Goal: Task Accomplishment & Management: Manage account settings

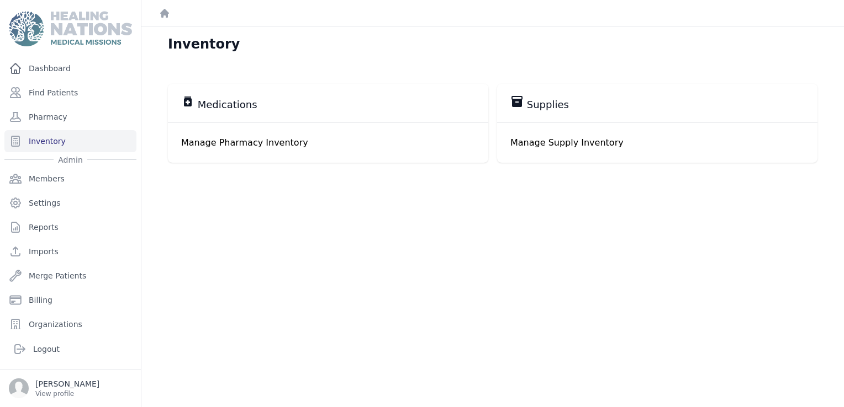
click at [259, 107] on div "medication Medications" at bounding box center [328, 103] width 294 height 17
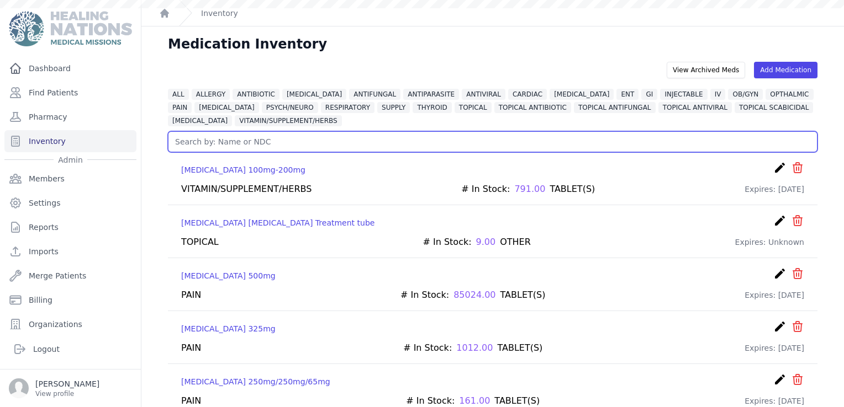
click at [244, 142] on input "text" at bounding box center [492, 141] width 649 height 21
type input "asp"
click at [248, 137] on input "asp" at bounding box center [492, 141] width 649 height 21
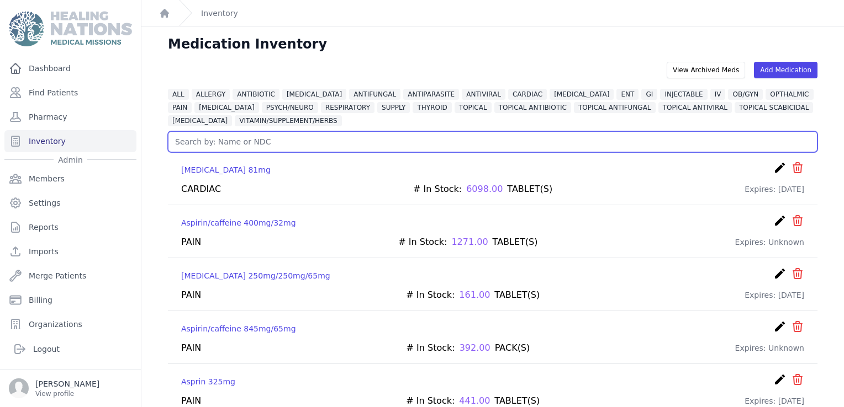
click at [260, 145] on input "text" at bounding box center [492, 141] width 649 height 21
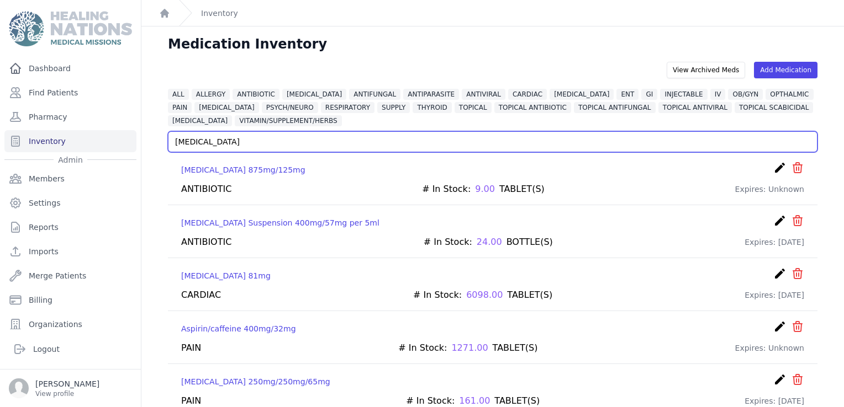
type input "aspirin"
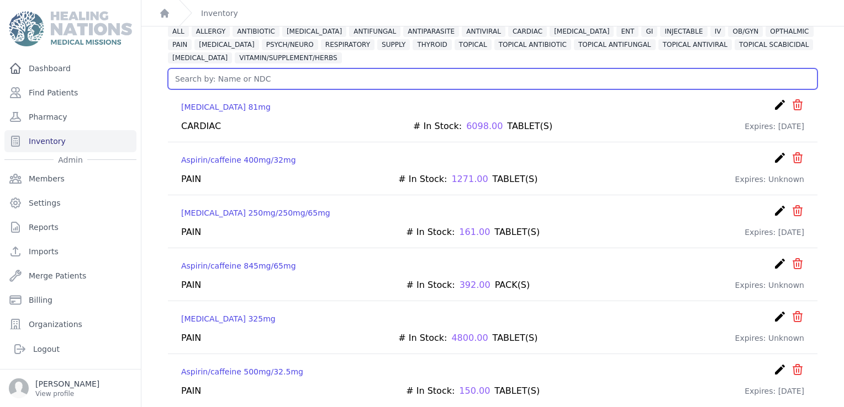
scroll to position [65, 0]
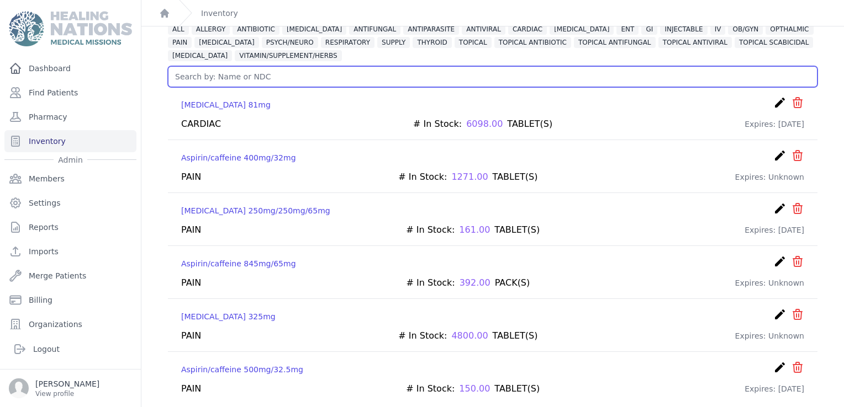
click at [280, 78] on input "text" at bounding box center [492, 76] width 649 height 21
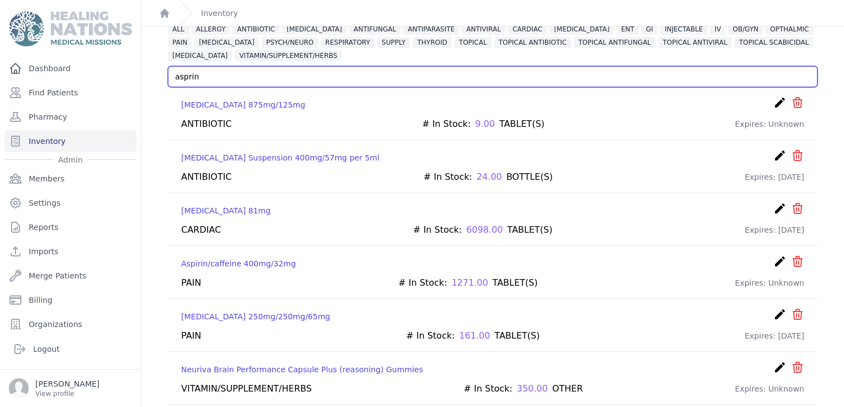
scroll to position [27, 0]
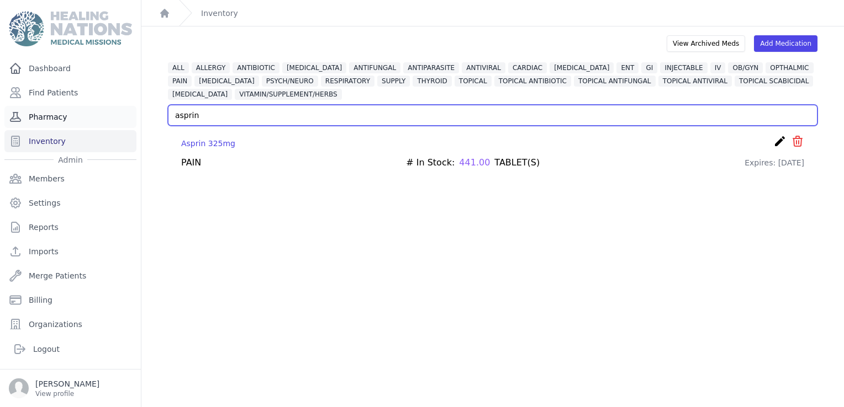
type input "asprin"
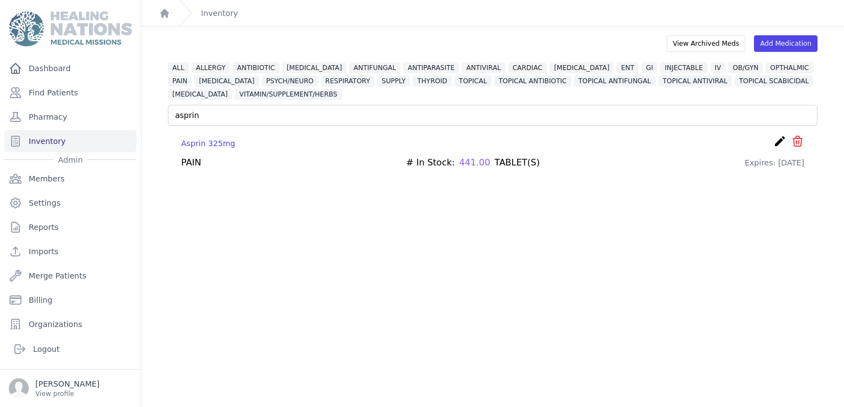
click at [793, 140] on icon "icon" at bounding box center [797, 141] width 9 height 10
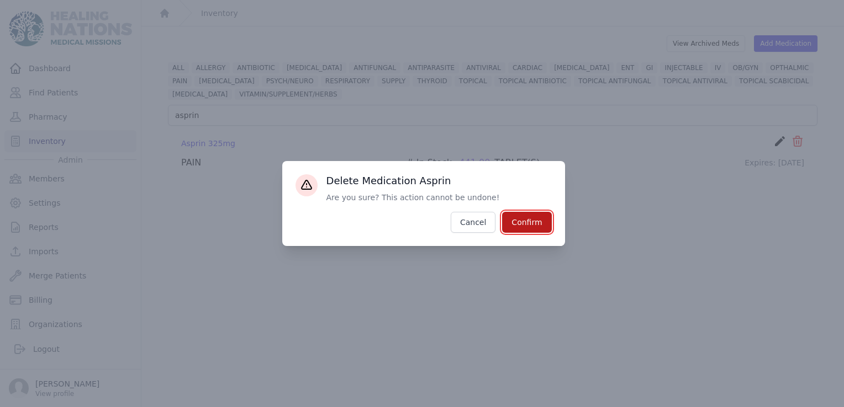
click at [529, 225] on button "Confirm" at bounding box center [526, 222] width 49 height 21
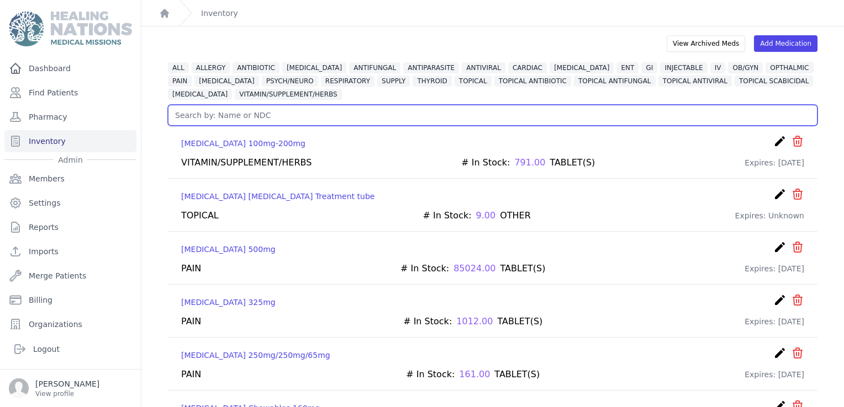
click at [315, 123] on input "text" at bounding box center [492, 115] width 649 height 21
type input "asprin"
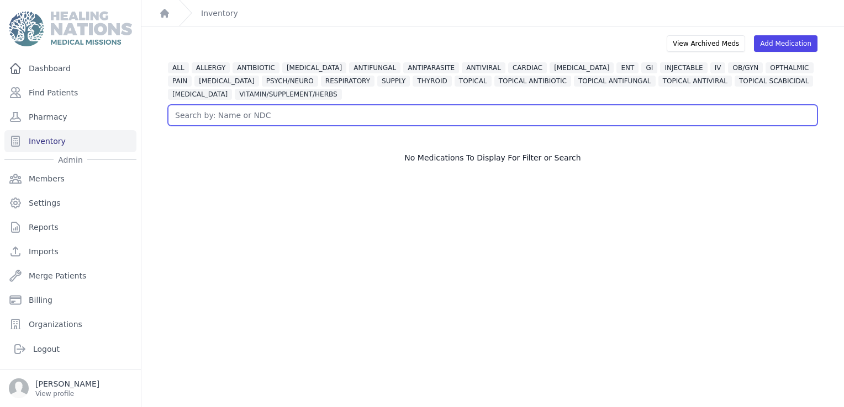
click at [304, 109] on input "text" at bounding box center [492, 115] width 649 height 21
click at [217, 116] on input "asprin" at bounding box center [492, 115] width 649 height 21
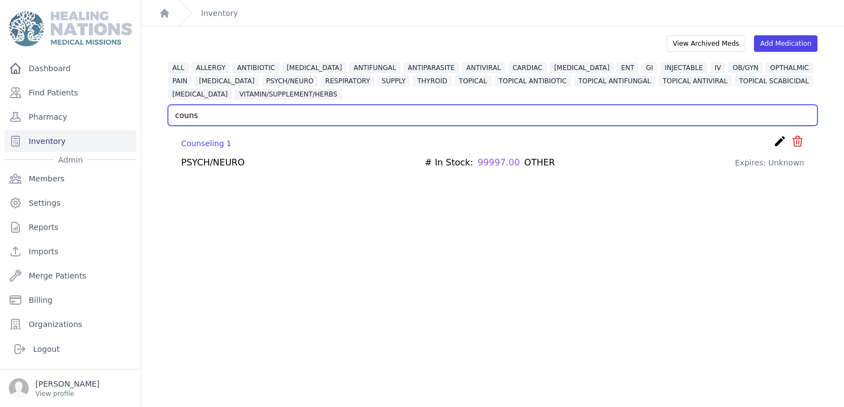
type input "couns"
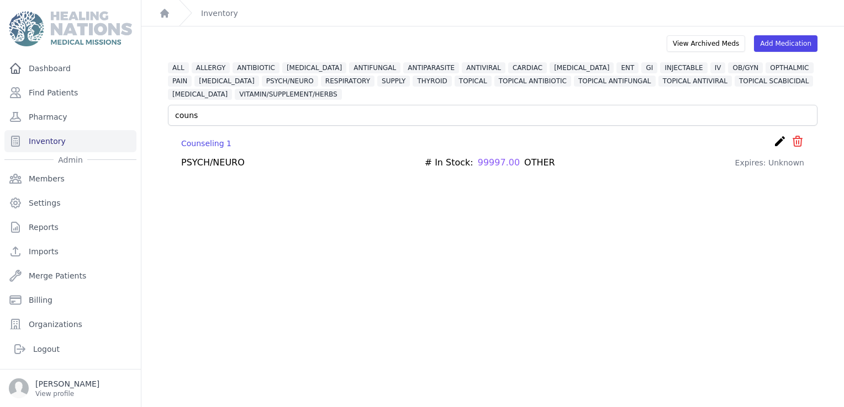
click at [773, 146] on icon "create" at bounding box center [779, 141] width 13 height 13
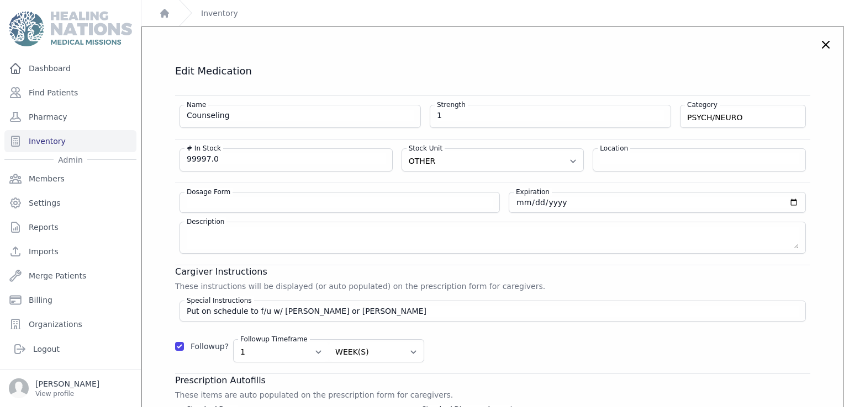
click at [819, 50] on icon at bounding box center [825, 44] width 13 height 13
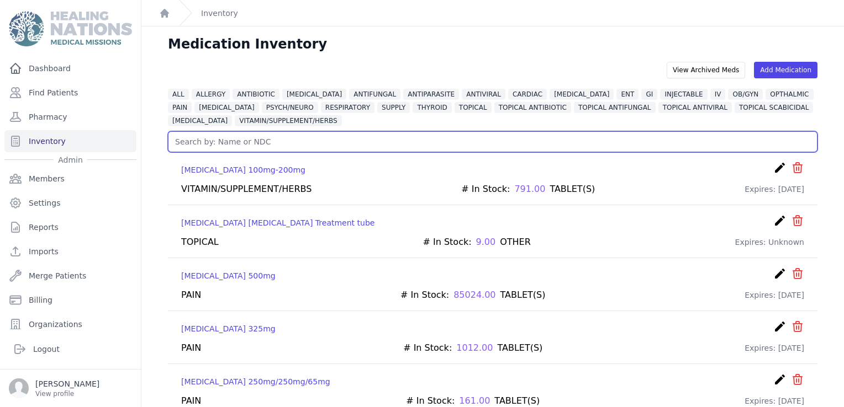
click at [480, 147] on input "text" at bounding box center [492, 141] width 649 height 21
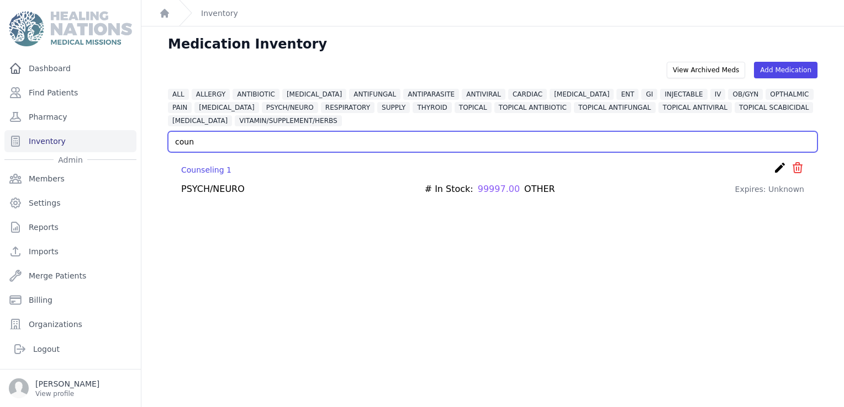
type input "coun"
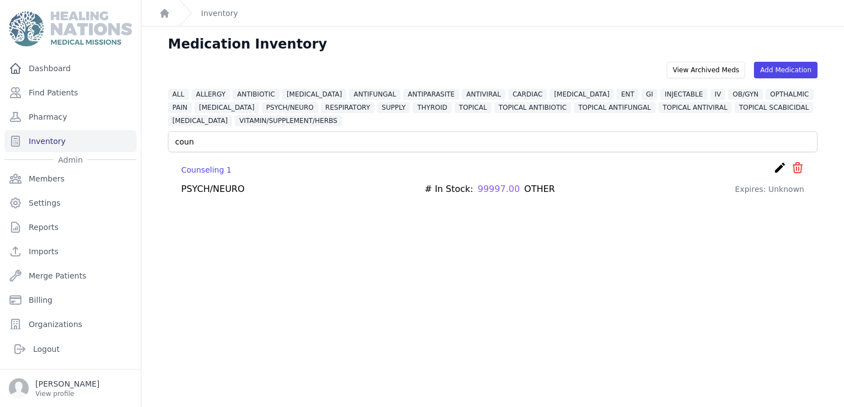
click at [793, 166] on icon "icon" at bounding box center [797, 168] width 9 height 10
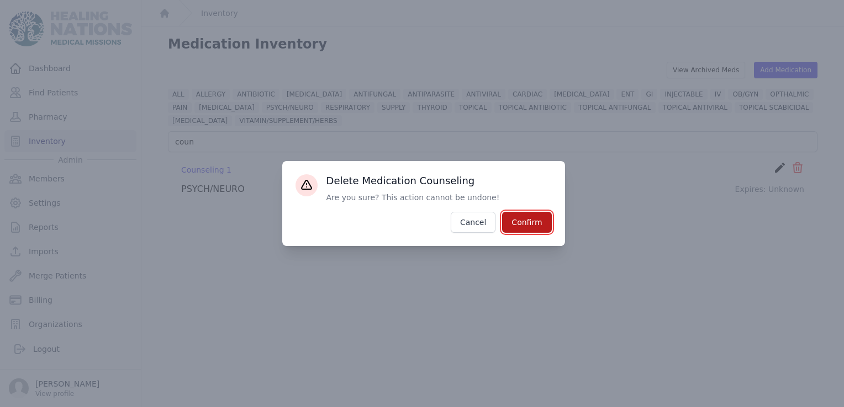
click at [543, 218] on button "Confirm" at bounding box center [526, 222] width 49 height 21
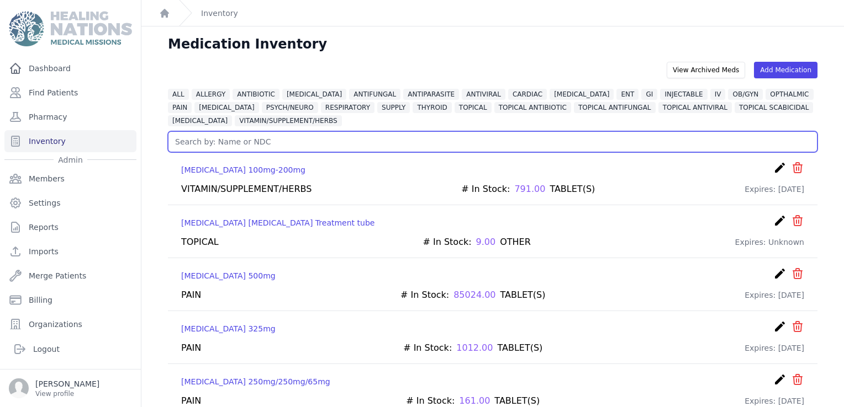
click at [278, 139] on input "text" at bounding box center [492, 141] width 649 height 21
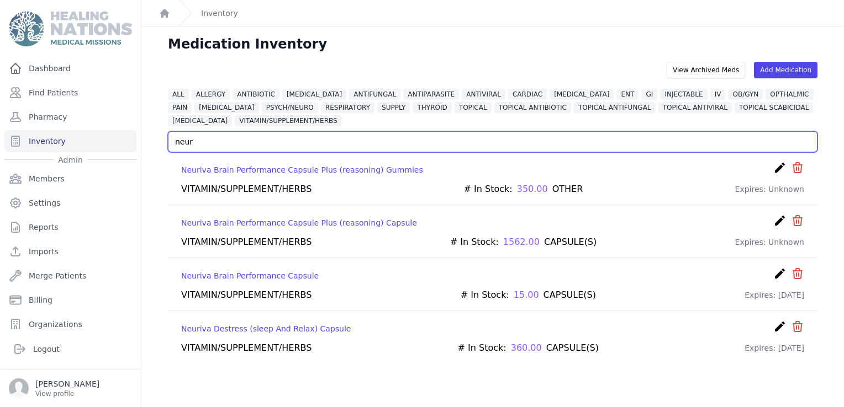
click at [199, 144] on input "neur" at bounding box center [492, 141] width 649 height 21
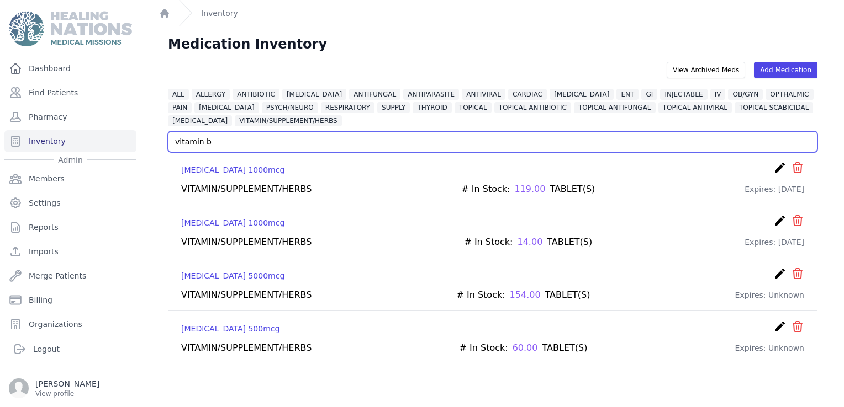
type input "vitamin b"
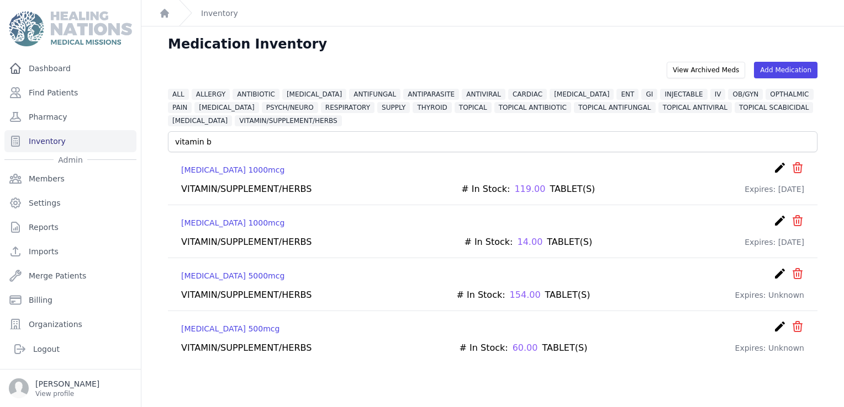
click at [791, 218] on icon "icon" at bounding box center [797, 220] width 13 height 13
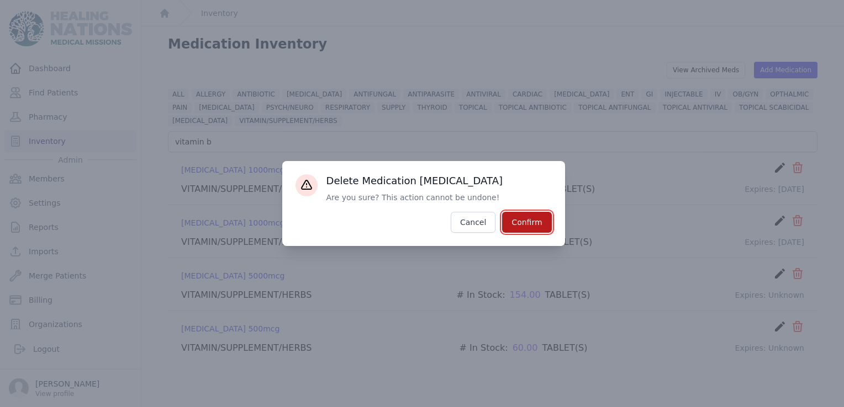
click at [532, 226] on button "Confirm" at bounding box center [526, 222] width 49 height 21
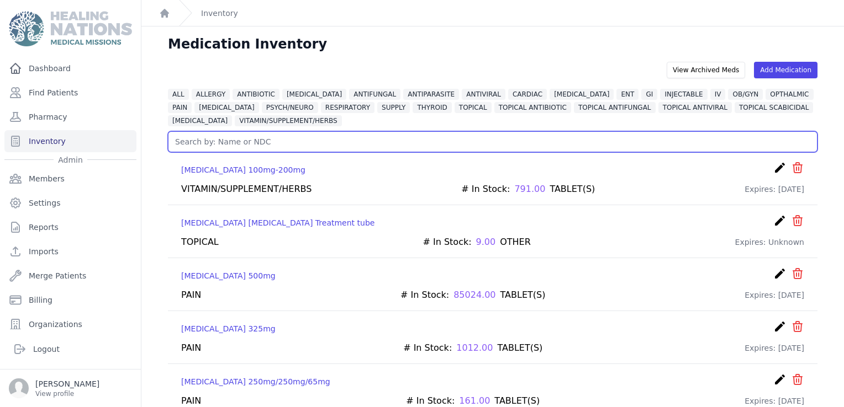
click at [497, 147] on input "text" at bounding box center [492, 141] width 649 height 21
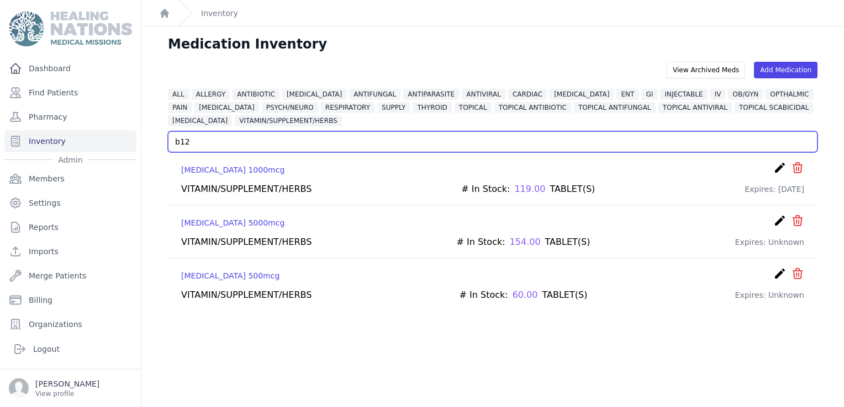
type input "b12"
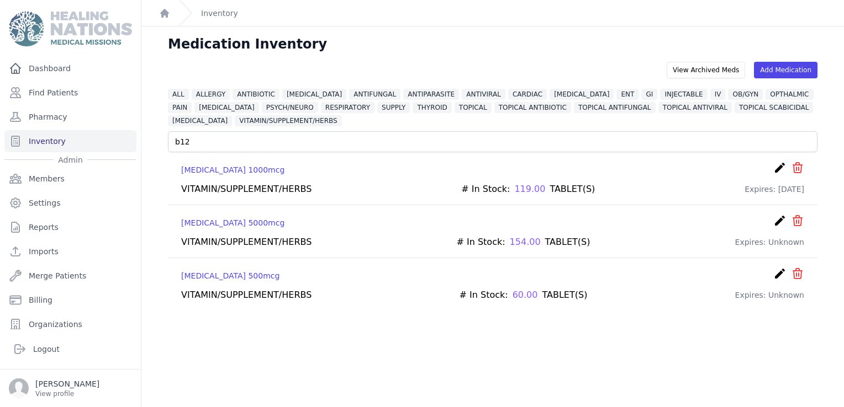
click at [773, 169] on icon "create" at bounding box center [779, 167] width 13 height 13
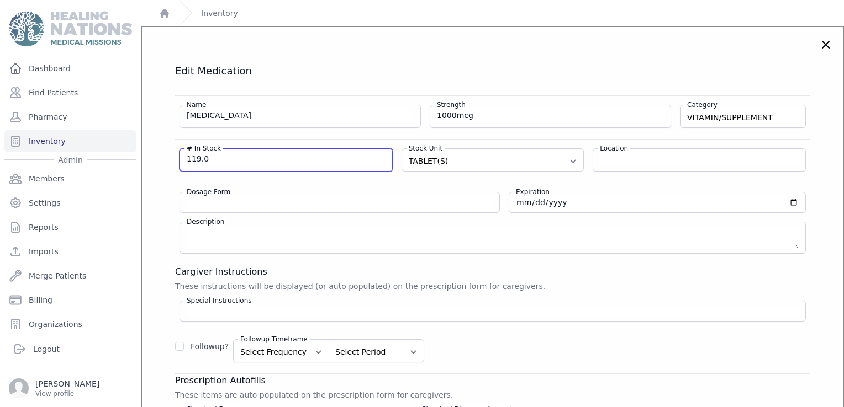
click at [284, 158] on input "119.0" at bounding box center [286, 158] width 199 height 11
type input "133"
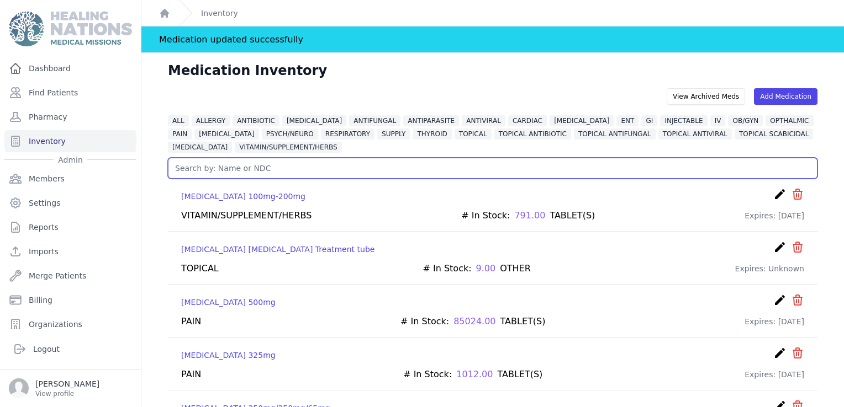
click at [188, 169] on input "text" at bounding box center [492, 168] width 649 height 21
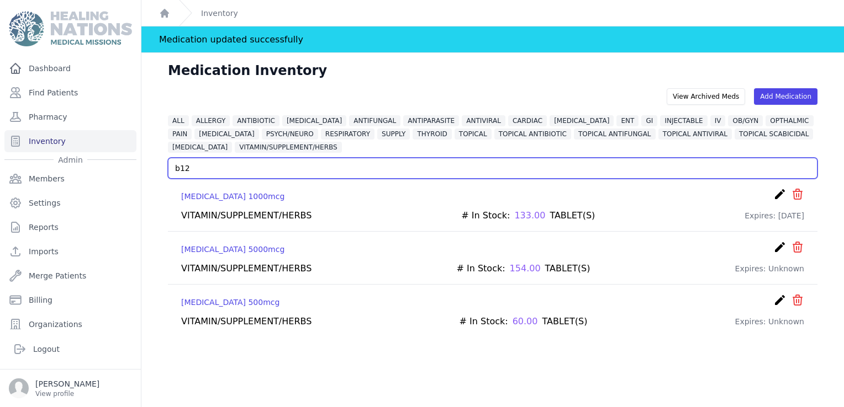
click at [190, 171] on input "b12" at bounding box center [492, 168] width 649 height 21
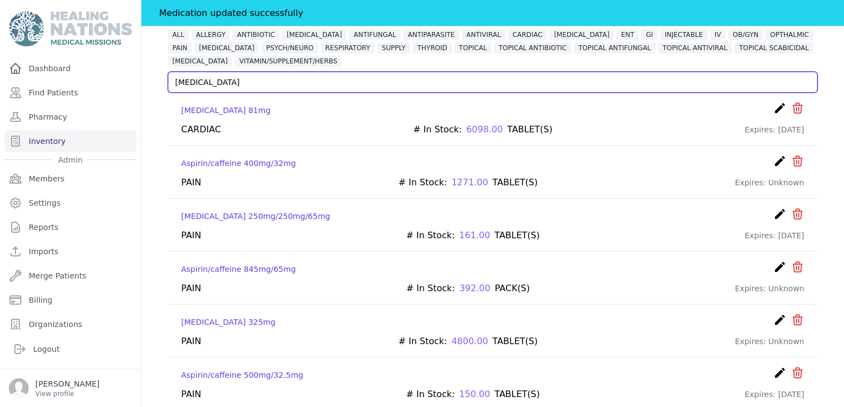
scroll to position [92, 0]
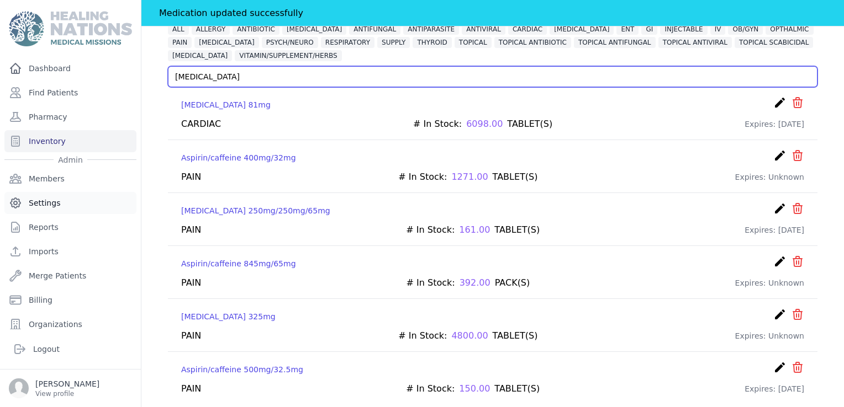
type input "aspirin"
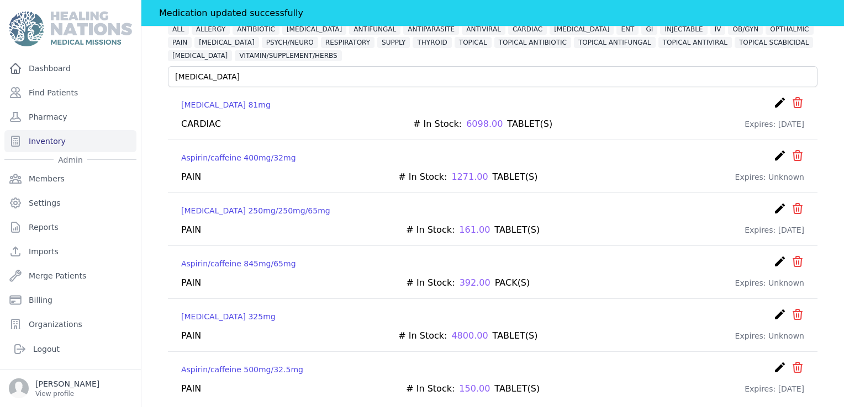
click at [773, 309] on icon "create" at bounding box center [779, 314] width 13 height 13
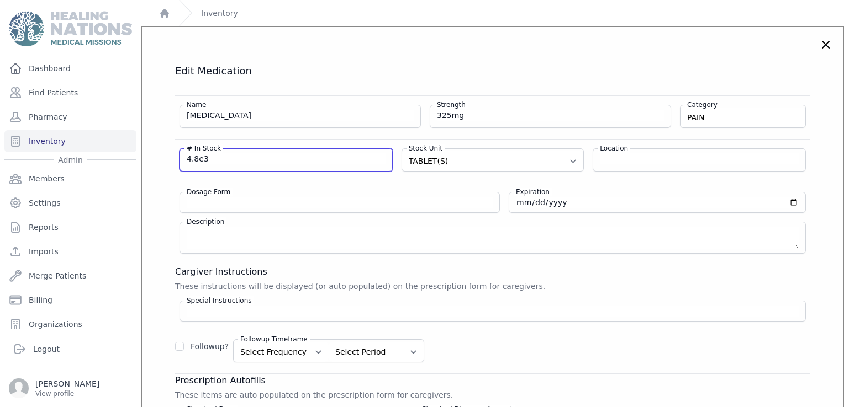
click at [243, 160] on input "4.8e3" at bounding box center [286, 158] width 199 height 11
type input "5241"
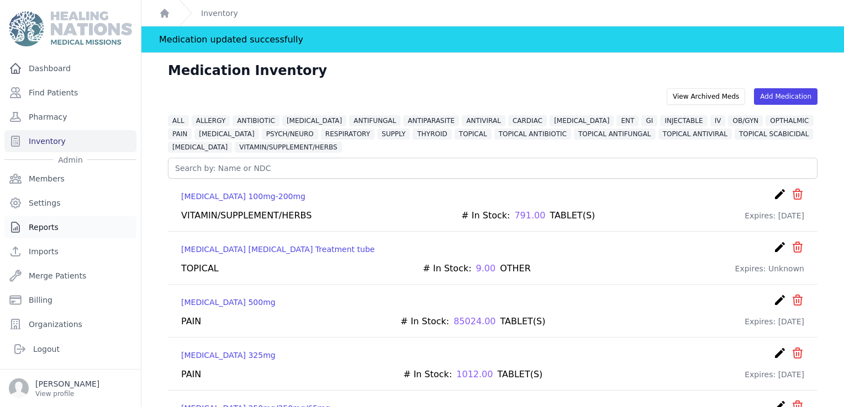
click at [40, 229] on link "Reports" at bounding box center [70, 227] width 132 height 22
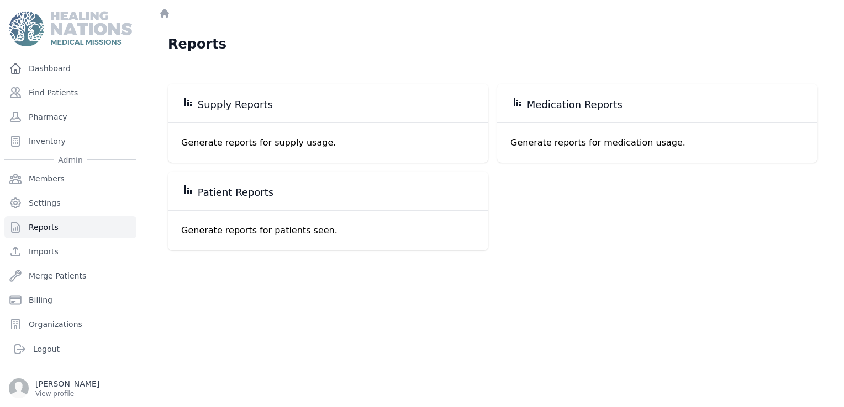
drag, startPoint x: 572, startPoint y: 104, endPoint x: 561, endPoint y: 200, distance: 96.2
click at [572, 105] on span "Medication Reports" at bounding box center [575, 104] width 96 height 13
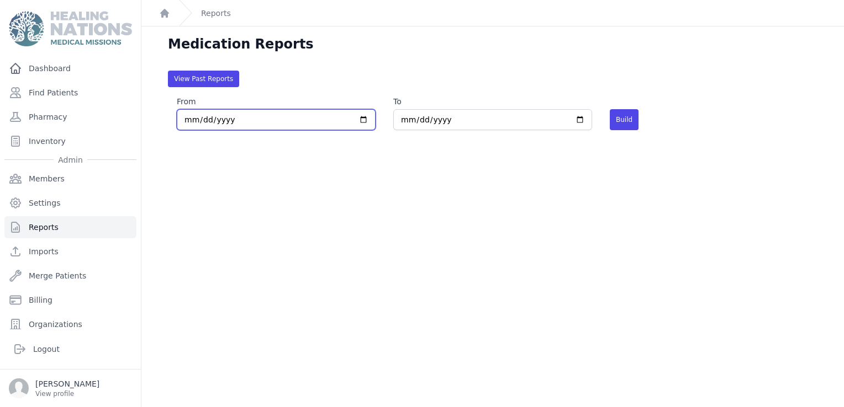
click at [360, 118] on input "[DATE]" at bounding box center [276, 119] width 199 height 21
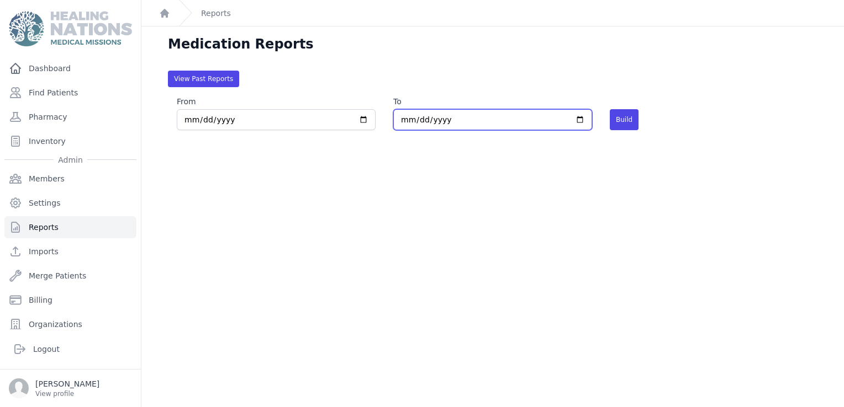
type input "[DATE]"
click at [579, 121] on input "[DATE]" at bounding box center [492, 119] width 199 height 21
click at [575, 121] on input "[DATE]" at bounding box center [492, 119] width 199 height 21
type input "[DATE]"
click at [622, 120] on button "Build" at bounding box center [624, 119] width 29 height 21
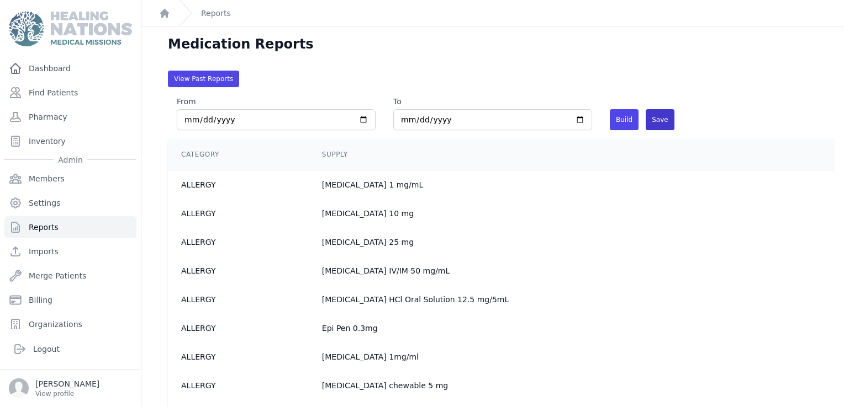
click at [655, 123] on span "Save" at bounding box center [659, 119] width 28 height 21
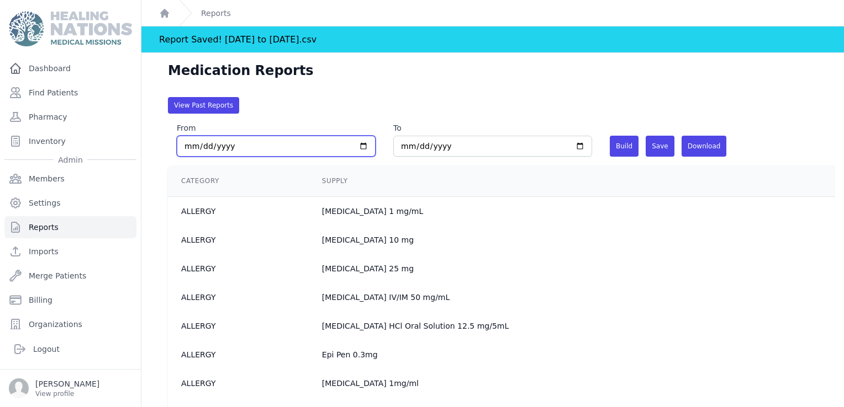
click at [362, 146] on input "From" at bounding box center [276, 146] width 199 height 21
type input "2025-08-01"
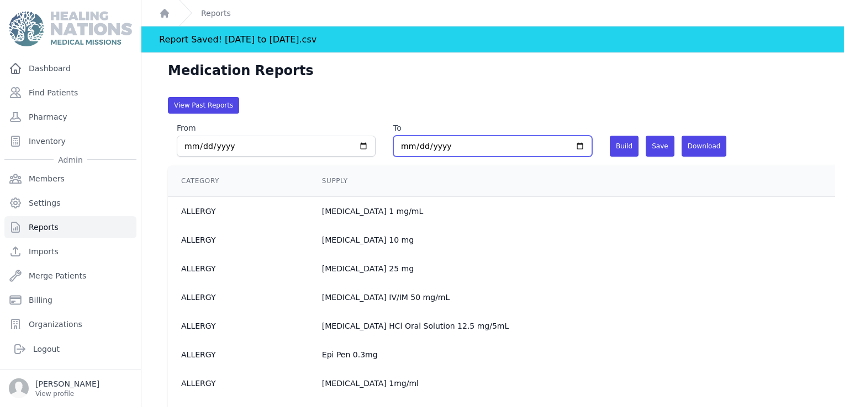
click at [571, 146] on input "To" at bounding box center [492, 146] width 199 height 21
type input "2025-08-31"
click at [616, 149] on button "Build" at bounding box center [624, 146] width 29 height 21
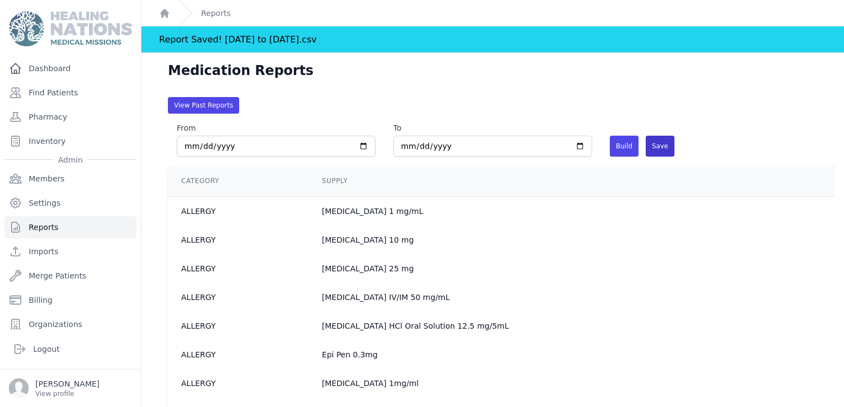
click at [645, 146] on span "Save" at bounding box center [659, 146] width 28 height 21
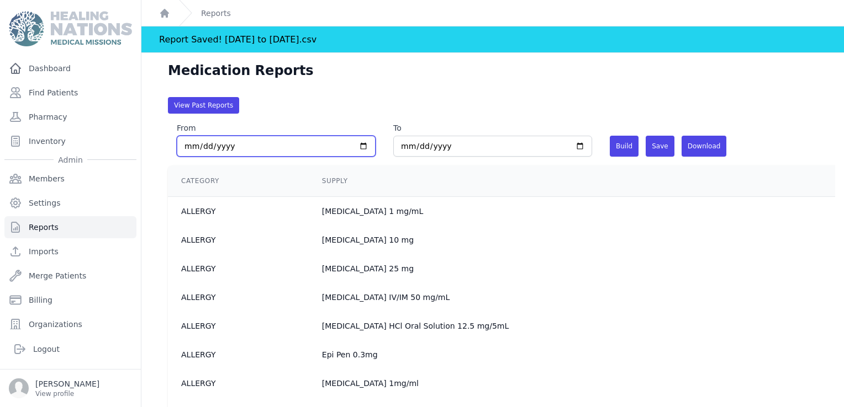
click at [360, 142] on input "From" at bounding box center [276, 146] width 199 height 21
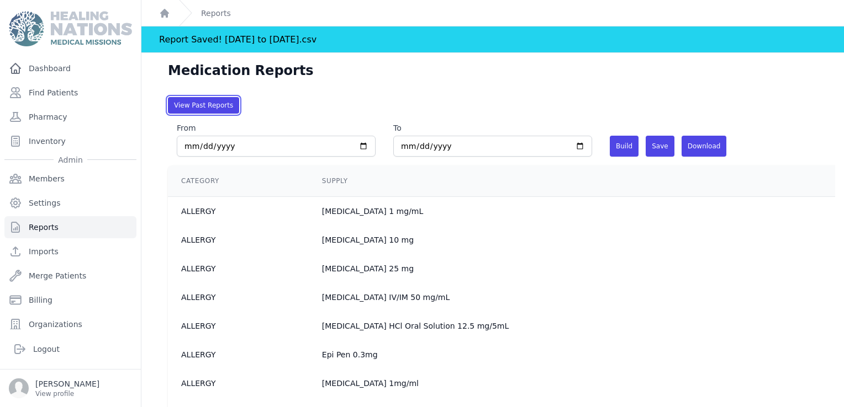
drag, startPoint x: 203, startPoint y: 108, endPoint x: 216, endPoint y: 119, distance: 16.8
click at [203, 109] on button "View Past Reports" at bounding box center [203, 105] width 71 height 17
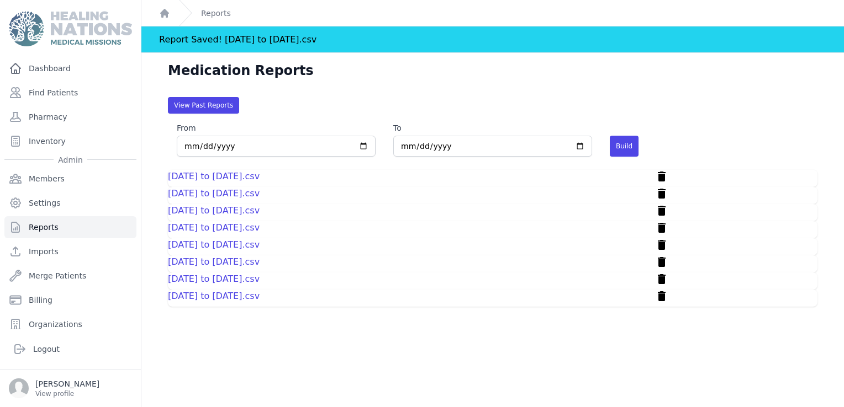
click at [246, 276] on link "2025-07-01 to 2025-07-31.csv" at bounding box center [214, 279] width 92 height 10
click at [209, 293] on link "2025-08-01 to 2025-08-31.csv" at bounding box center [214, 296] width 92 height 10
click at [47, 145] on link "Inventory" at bounding box center [70, 141] width 132 height 22
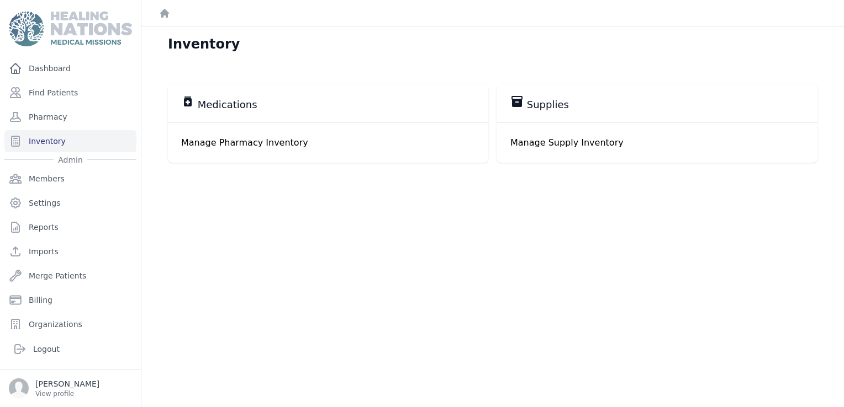
click at [267, 104] on div "medication Medications" at bounding box center [328, 103] width 294 height 17
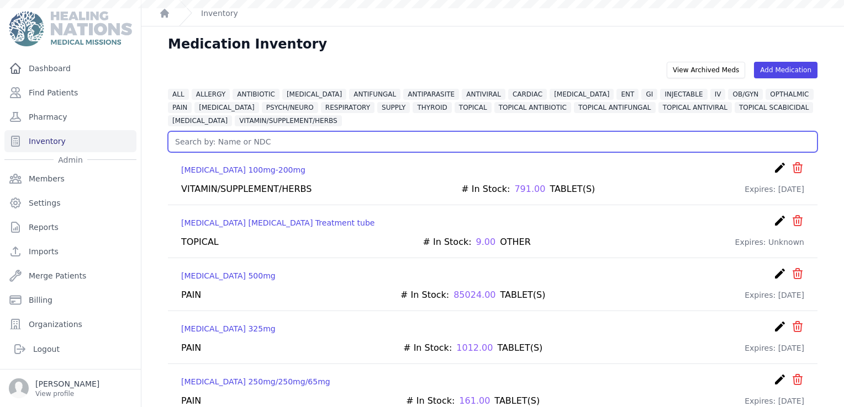
click at [253, 142] on input "text" at bounding box center [492, 141] width 649 height 21
click at [234, 142] on input "text" at bounding box center [492, 141] width 649 height 21
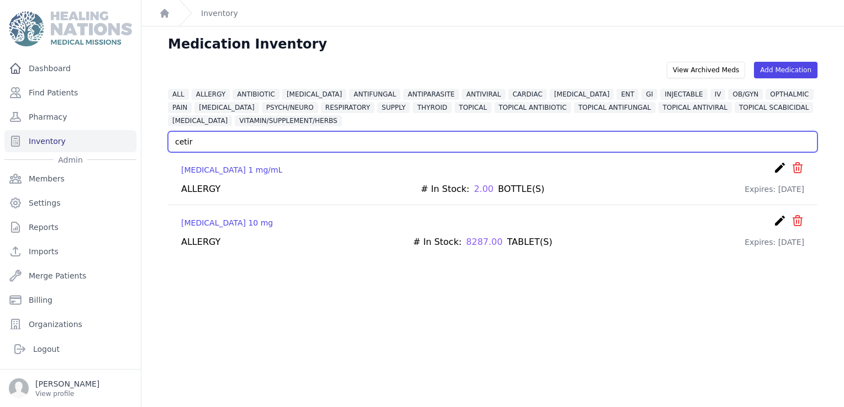
click at [201, 141] on input "cetir" at bounding box center [492, 141] width 649 height 21
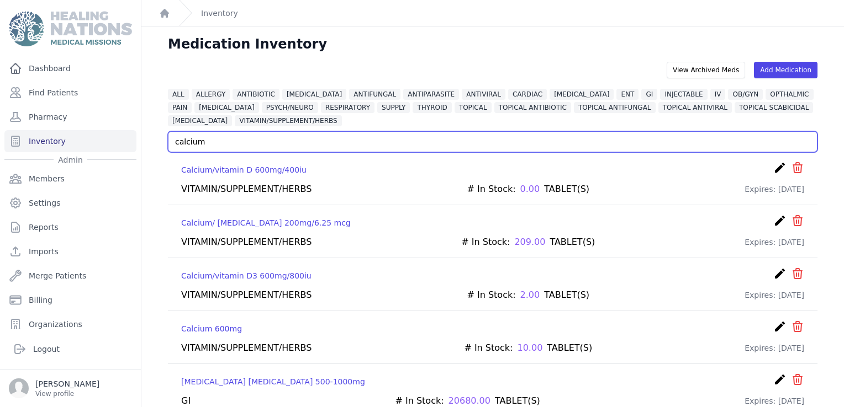
type input "calcium"
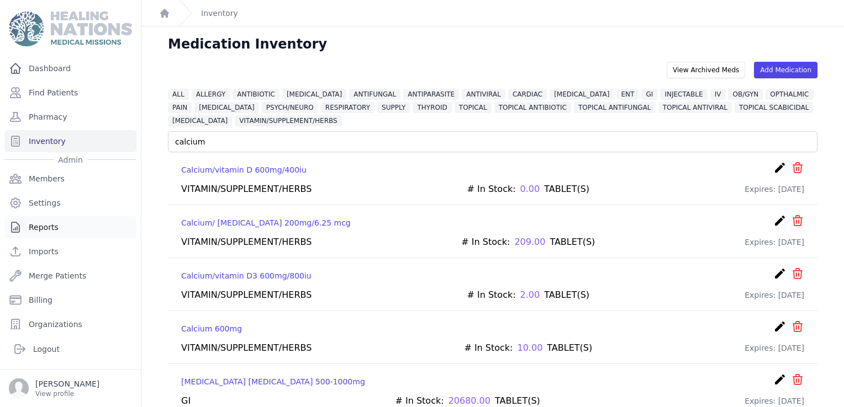
click at [50, 231] on link "Reports" at bounding box center [70, 227] width 132 height 22
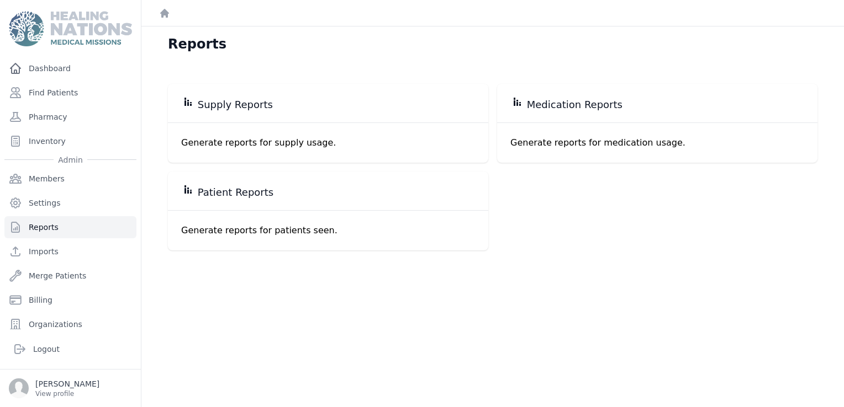
click at [276, 109] on div "stacked_bar_chart Supply Reports" at bounding box center [328, 103] width 294 height 17
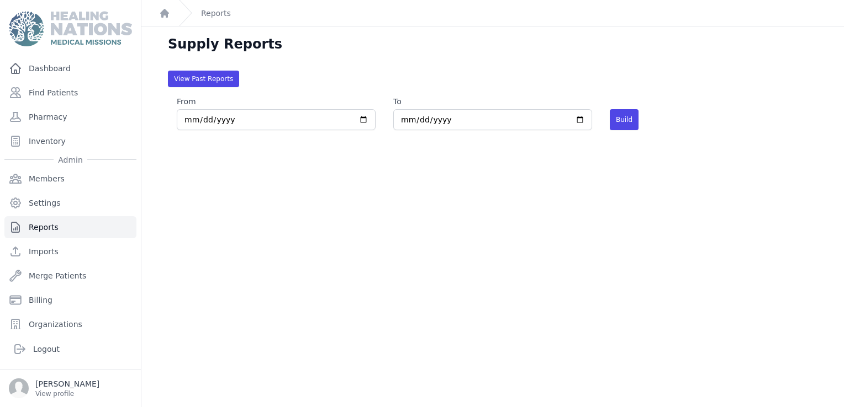
click at [65, 229] on link "Reports" at bounding box center [70, 227] width 132 height 22
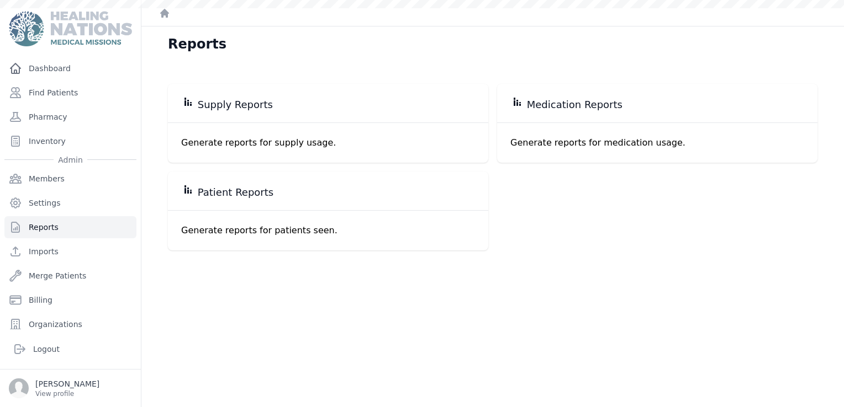
click at [548, 102] on span "Medication Reports" at bounding box center [575, 104] width 96 height 13
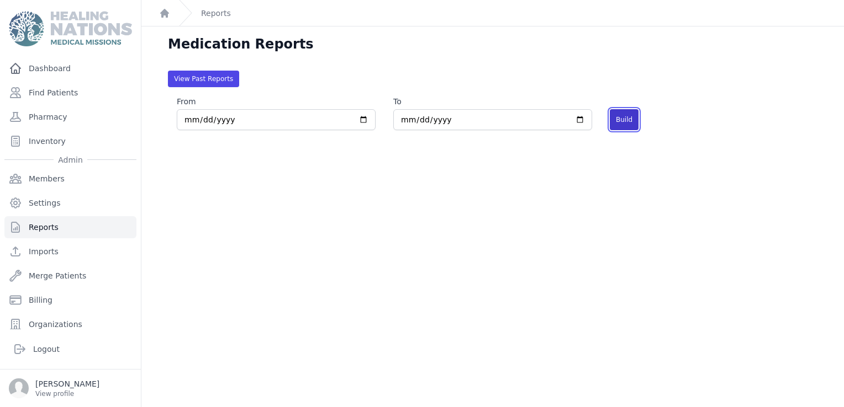
click at [616, 118] on button "Build" at bounding box center [624, 119] width 29 height 21
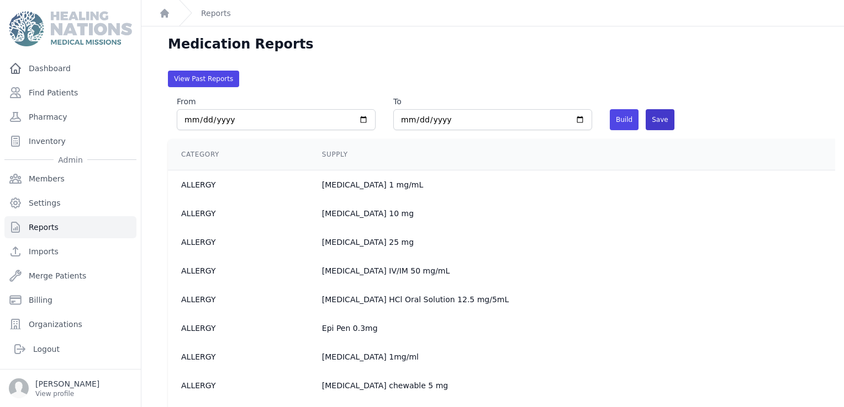
click at [649, 113] on span "Save" at bounding box center [659, 119] width 28 height 21
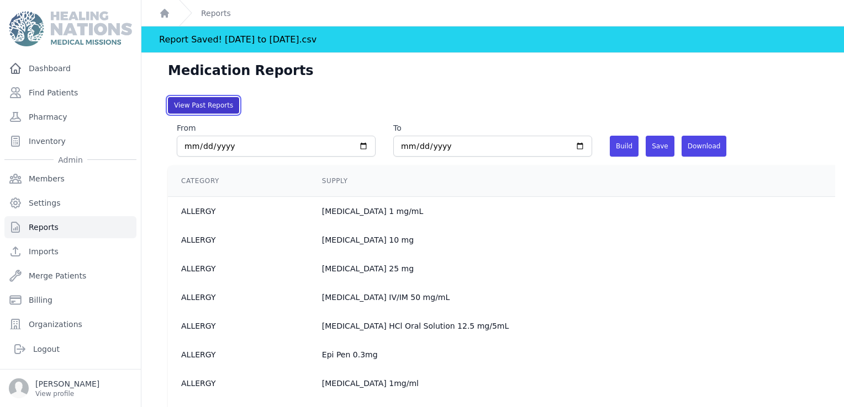
click at [203, 108] on button "View Past Reports" at bounding box center [203, 105] width 71 height 17
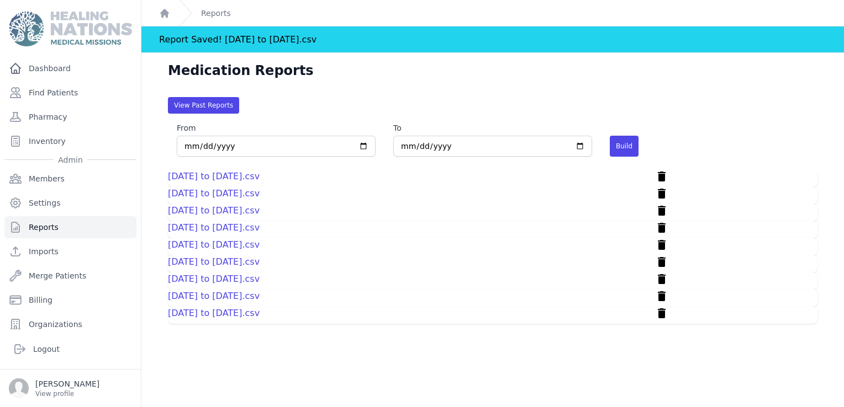
click at [199, 309] on link "2025-09-01 to 2025-09-30.csv" at bounding box center [214, 313] width 92 height 10
drag, startPoint x: 54, startPoint y: 70, endPoint x: 169, endPoint y: 121, distance: 125.8
click at [54, 70] on link "Dashboard" at bounding box center [70, 68] width 132 height 22
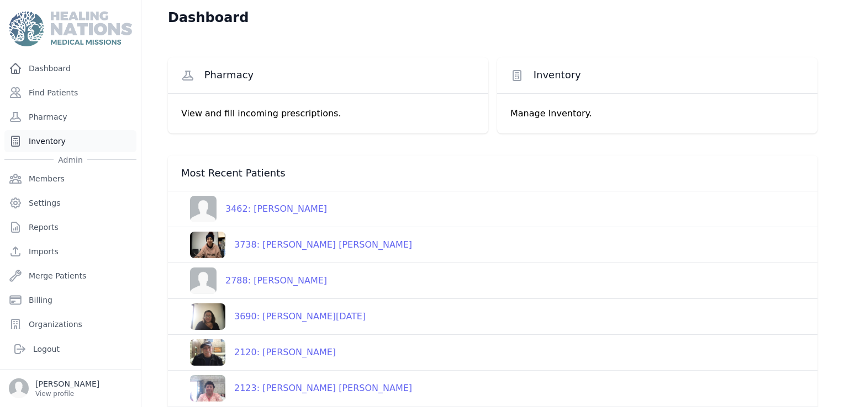
click at [54, 141] on link "Inventory" at bounding box center [70, 141] width 132 height 22
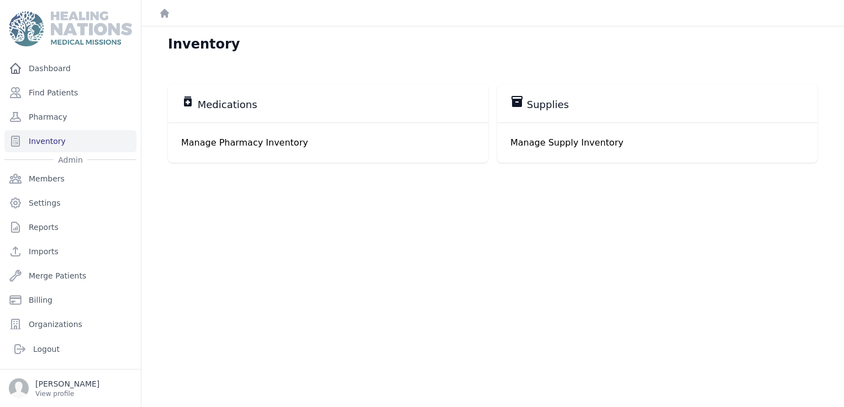
click at [227, 113] on div "medication Medications" at bounding box center [328, 103] width 320 height 39
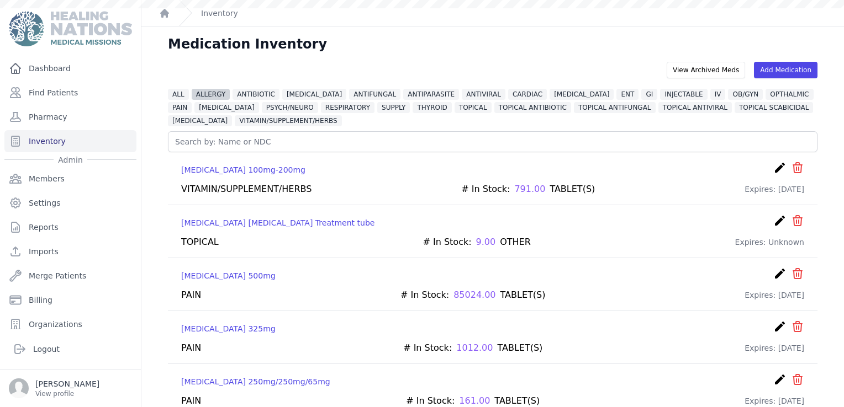
click at [202, 100] on div "ALL ALLERGY ANTIBIOTIC ANTICONVULSANT ANTIFUNGAL ANTIPARASITE ANTIVIRAL CARDIAC…" at bounding box center [492, 107] width 649 height 40
click at [201, 95] on span "ALLERGY" at bounding box center [211, 94] width 39 height 11
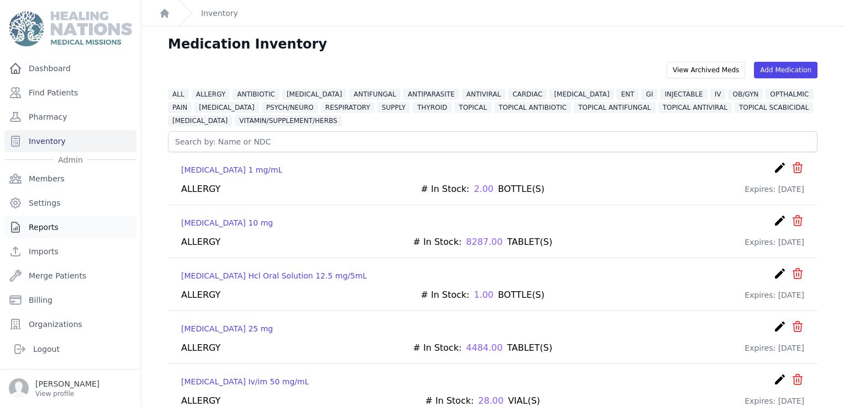
click at [50, 230] on link "Reports" at bounding box center [70, 227] width 132 height 22
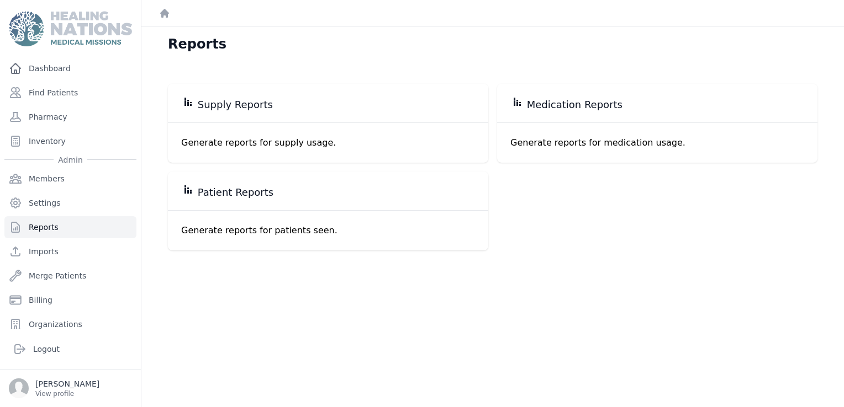
click at [589, 104] on span "Medication Reports" at bounding box center [575, 104] width 96 height 13
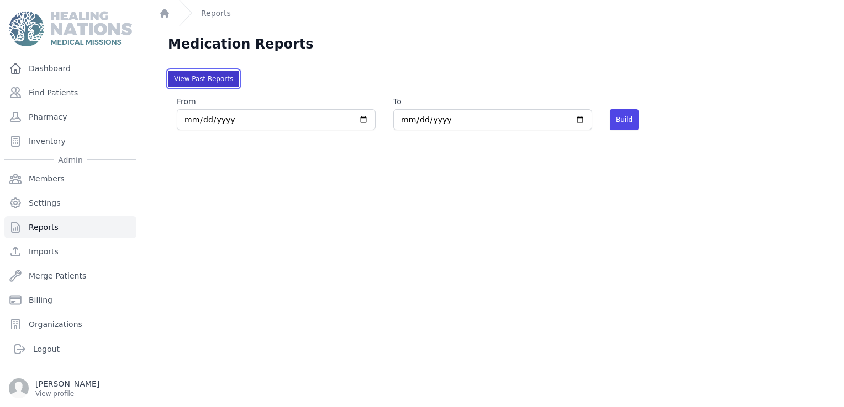
click at [218, 87] on button "View Past Reports" at bounding box center [203, 79] width 71 height 17
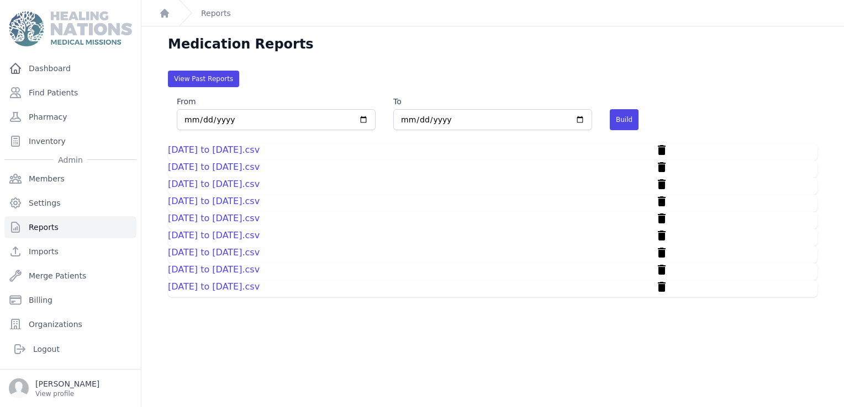
click at [219, 169] on link "2025-06-01 to 2025-06-30.csv" at bounding box center [214, 167] width 92 height 10
click at [360, 118] on input "2025-09-01" at bounding box center [276, 119] width 199 height 21
click at [258, 123] on input "2025-09-01" at bounding box center [276, 119] width 199 height 21
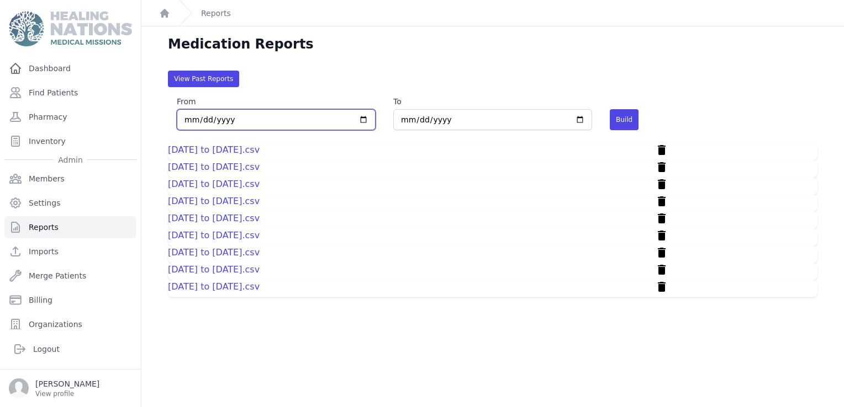
type input "2025-06-01"
click at [623, 120] on button "Build" at bounding box center [624, 119] width 29 height 21
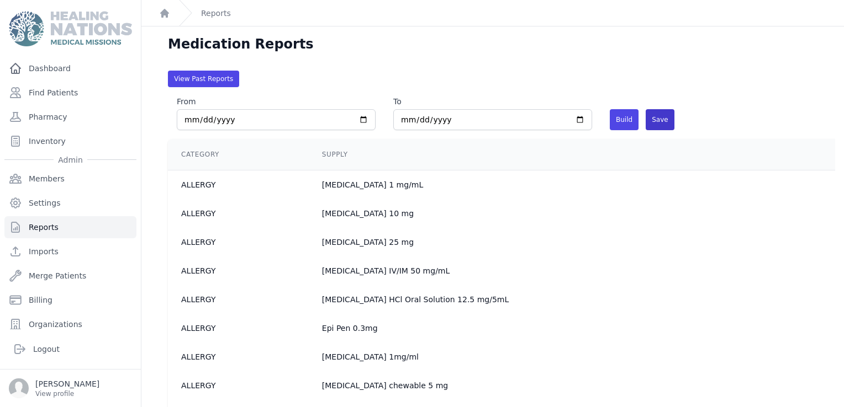
click at [649, 120] on span "Save" at bounding box center [659, 119] width 28 height 21
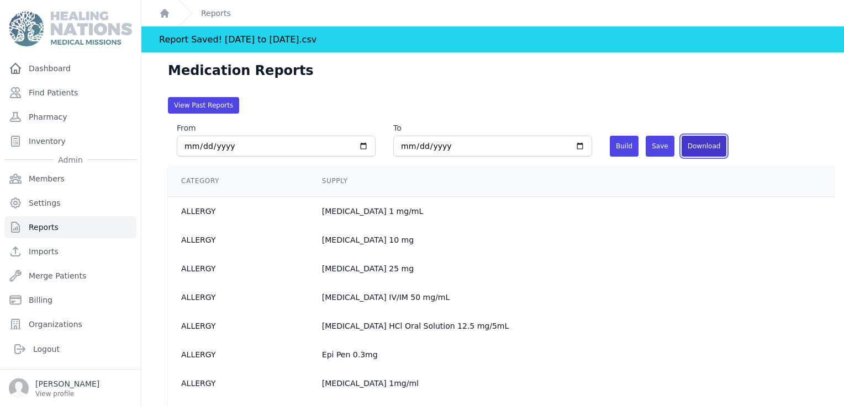
click at [706, 142] on link "Download" at bounding box center [703, 146] width 45 height 21
drag, startPoint x: 704, startPoint y: 320, endPoint x: 700, endPoint y: 314, distance: 7.5
click at [704, 320] on td "Diphenhydramine HCl Oral Solution 12.5 mg/5mL" at bounding box center [615, 326] width 612 height 29
click at [40, 71] on link "Dashboard" at bounding box center [70, 68] width 132 height 22
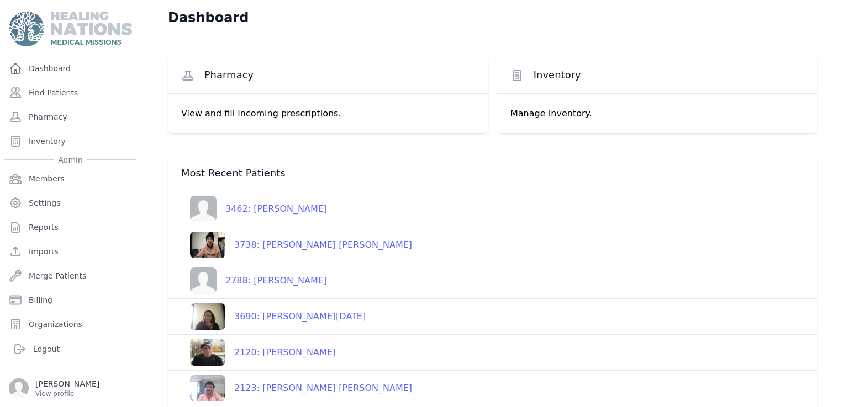
drag, startPoint x: 49, startPoint y: 140, endPoint x: 163, endPoint y: 141, distance: 113.7
click at [49, 140] on link "Inventory" at bounding box center [70, 141] width 132 height 22
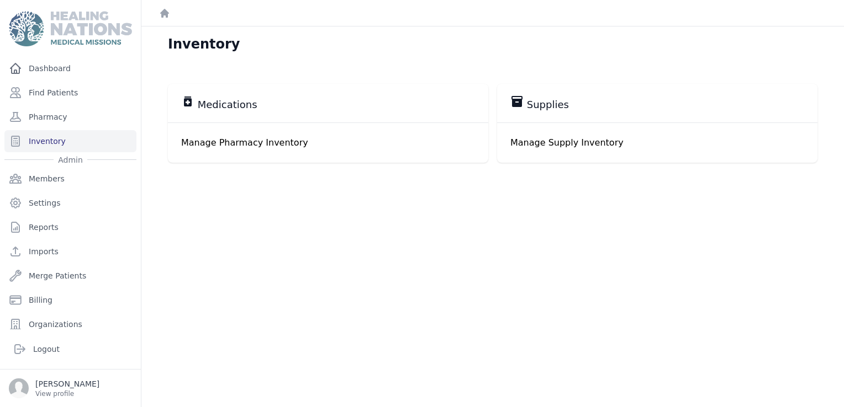
click at [247, 112] on div "medication Medications" at bounding box center [328, 103] width 320 height 39
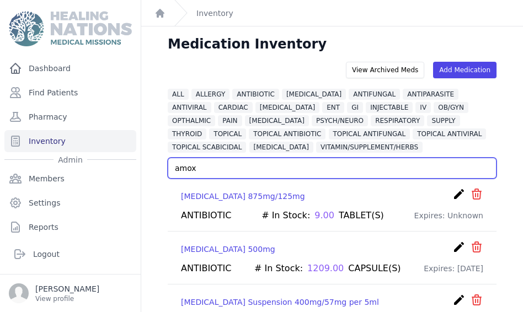
type input "amox"
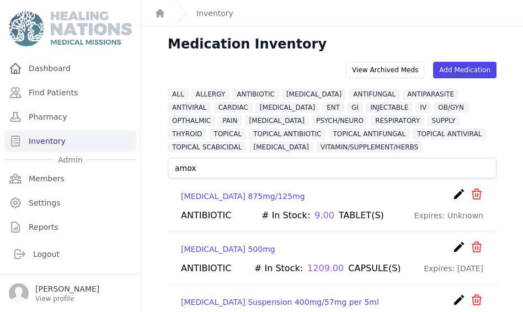
click at [362, 19] on ol "Dashboard Inventory" at bounding box center [332, 13] width 382 height 26
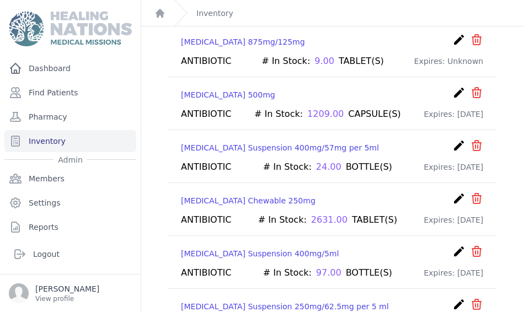
scroll to position [166, 0]
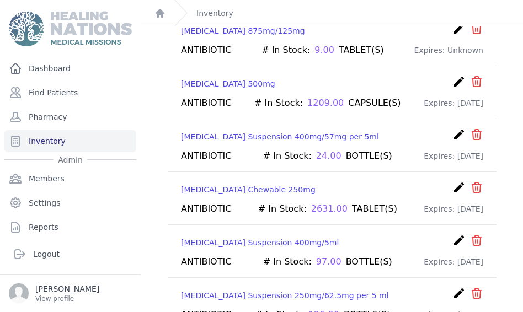
click at [453, 80] on icon "create" at bounding box center [459, 81] width 13 height 13
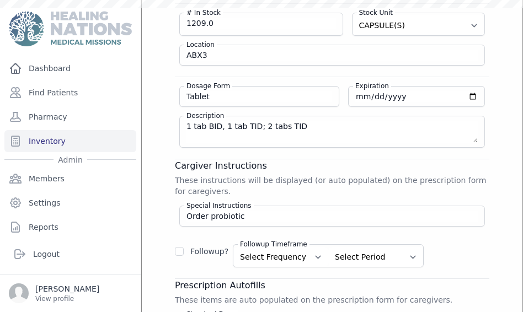
scroll to position [49, 0]
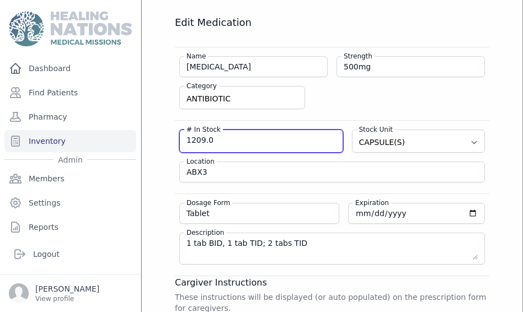
click at [228, 141] on input "1209.0" at bounding box center [262, 140] width 150 height 11
type input "1188"
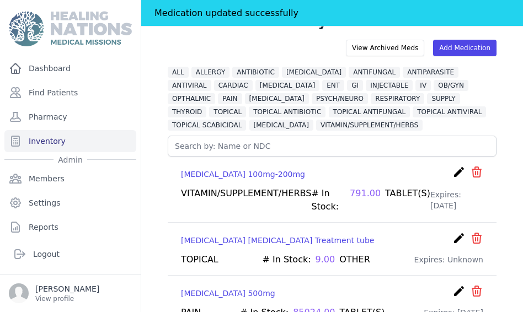
click at [331, 28] on div "Medication Inventory" at bounding box center [332, 26] width 364 height 27
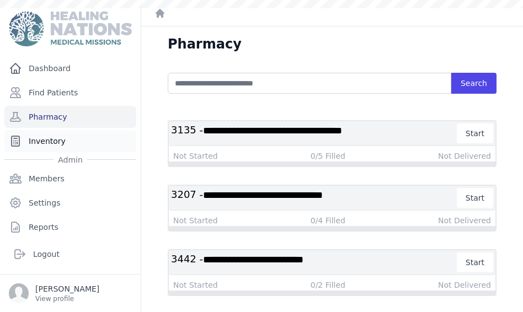
click at [51, 139] on link "Inventory" at bounding box center [70, 141] width 132 height 22
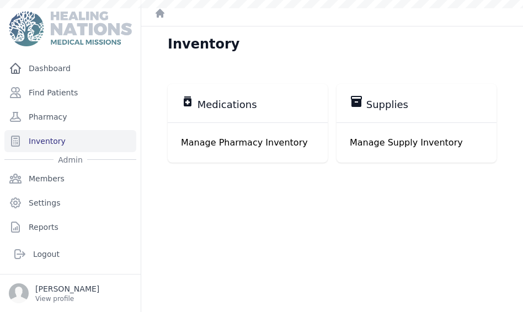
click at [231, 99] on span "Medications" at bounding box center [228, 104] width 60 height 13
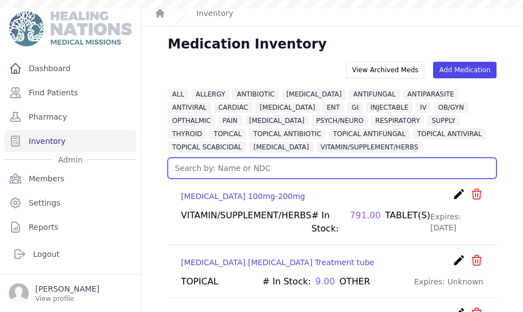
click at [214, 167] on input "text" at bounding box center [332, 168] width 329 height 21
click at [231, 165] on input "text" at bounding box center [332, 168] width 329 height 21
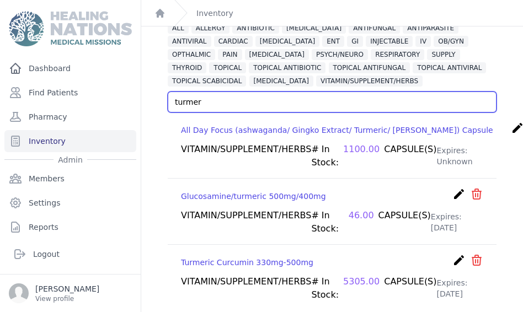
scroll to position [70, 0]
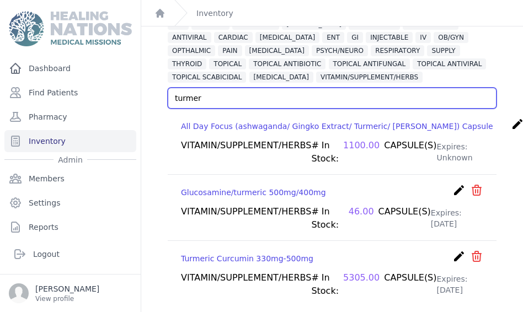
type input "turmer"
